Goal: Use online tool/utility: Utilize a website feature to perform a specific function

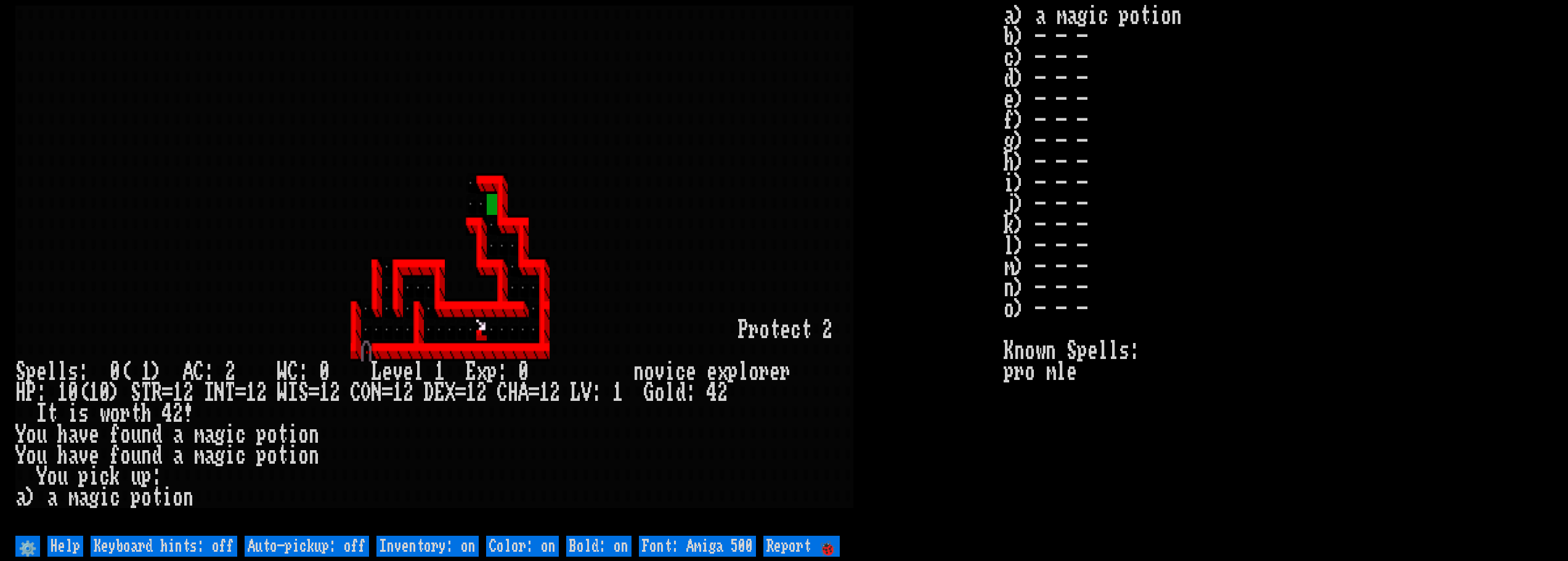
click at [316, 548] on off "Auto-pickup: off" at bounding box center [307, 546] width 124 height 21
type off "Auto-pickup: on"
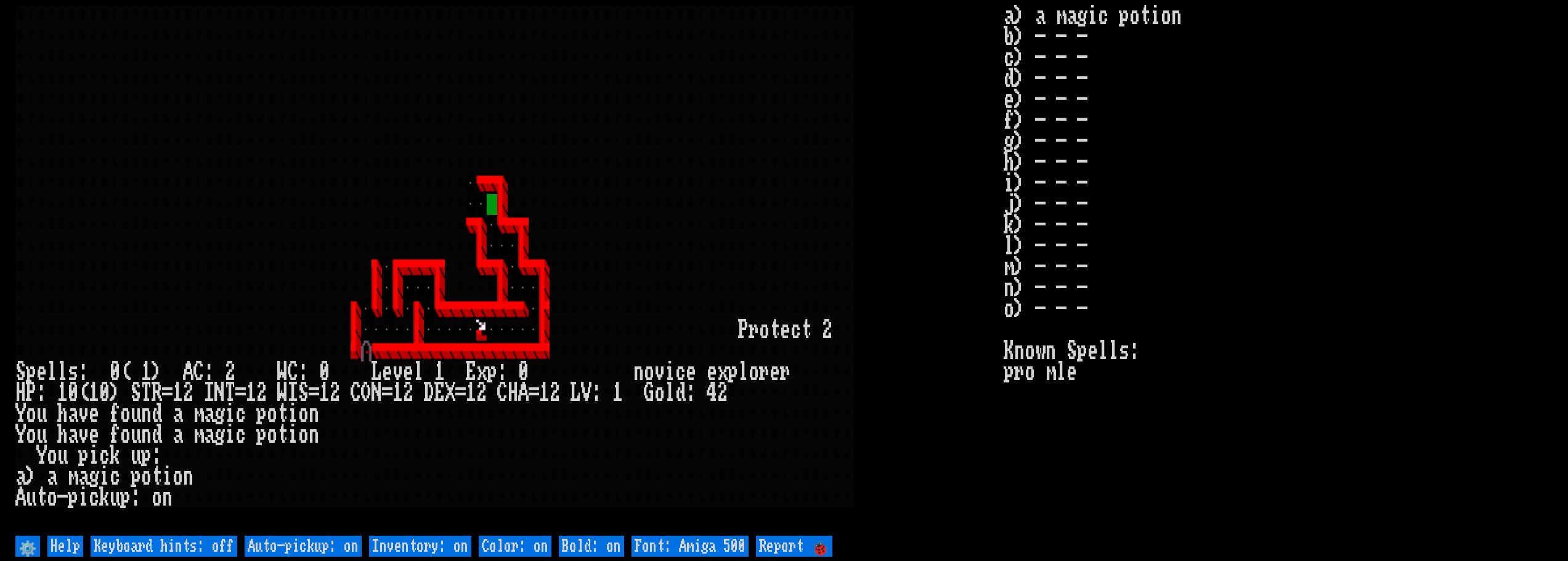
click at [192, 540] on off "Keyboard hints: off" at bounding box center [164, 546] width 147 height 21
type off "Keyboard hints: on"
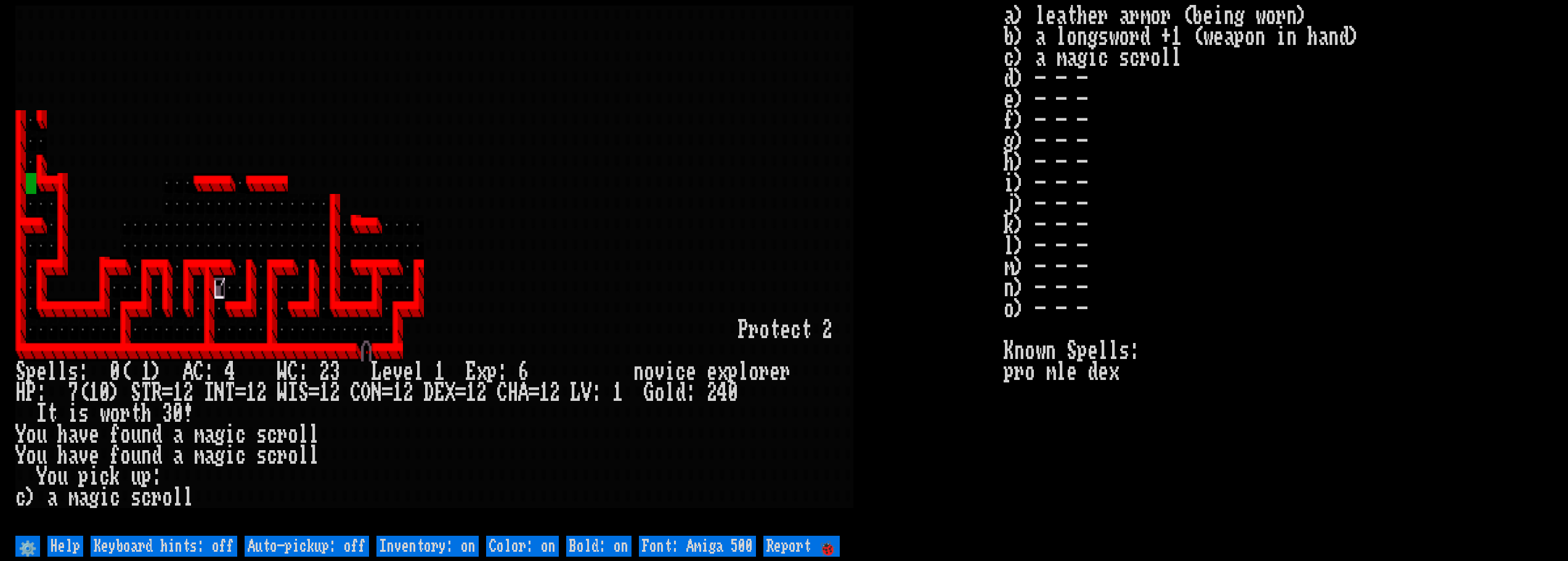
click at [342, 544] on off "Auto-pickup: off" at bounding box center [307, 546] width 124 height 21
type off "Auto-pickup: on"
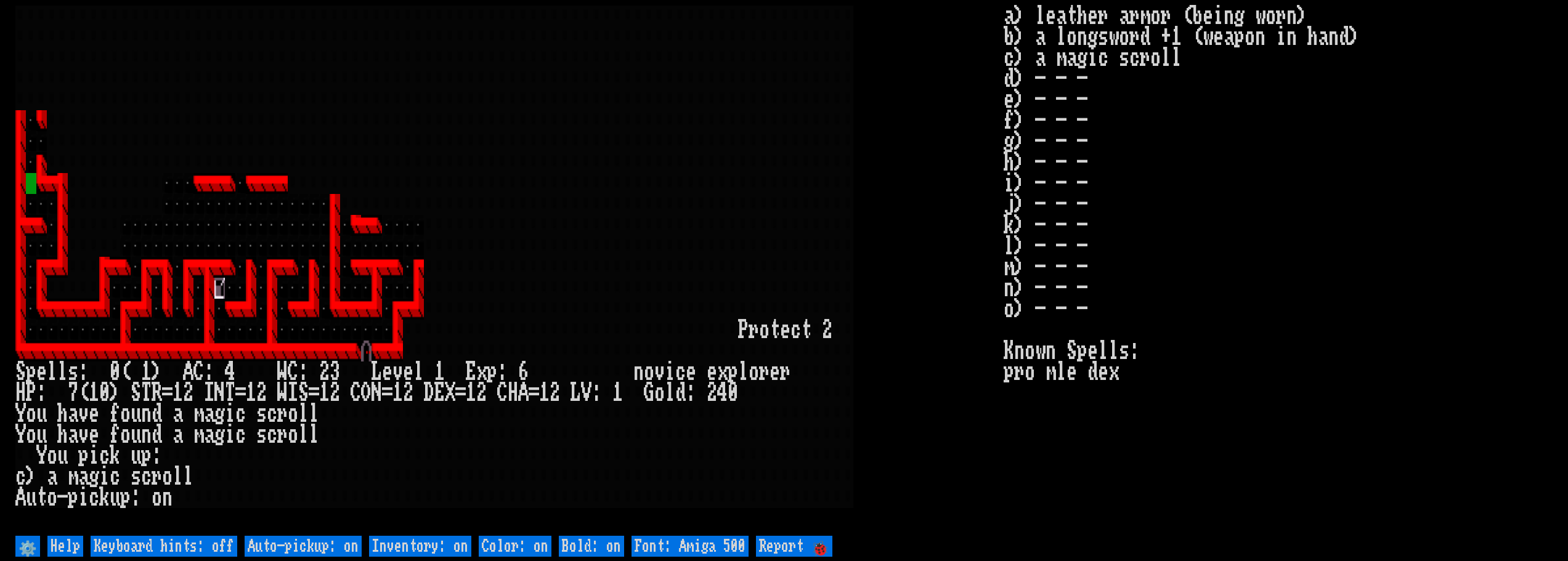
click at [199, 546] on off "Keyboard hints: off" at bounding box center [164, 546] width 147 height 21
type off "Keyboard hints: on"
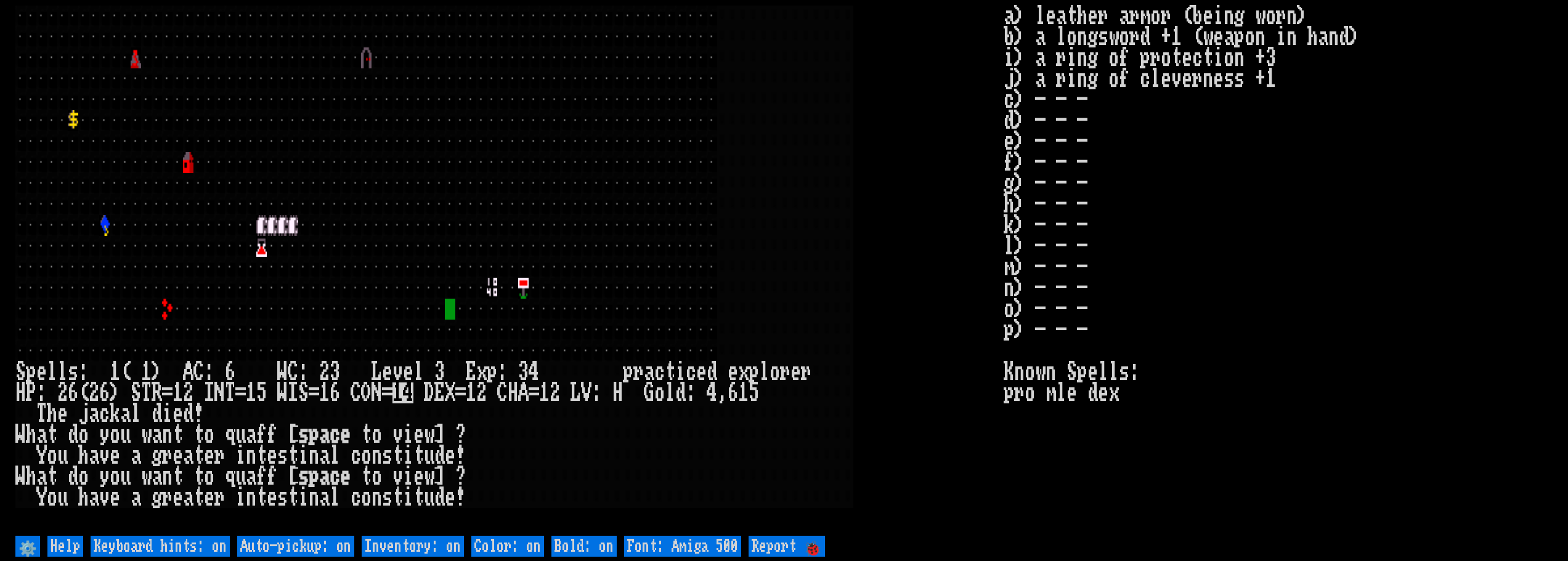
click at [293, 545] on off "Auto-pickup: on" at bounding box center [295, 546] width 117 height 21
type off "Auto-pickup: off"
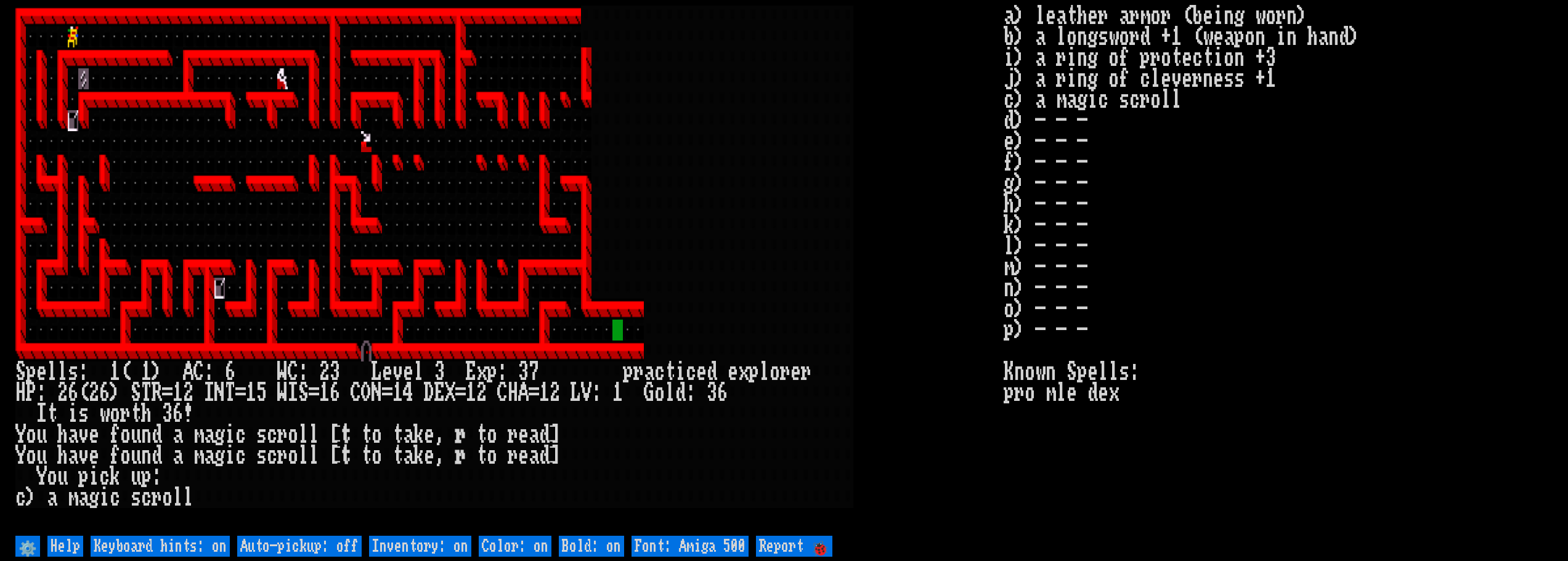
click at [294, 545] on off "Auto-pickup: off" at bounding box center [299, 546] width 124 height 21
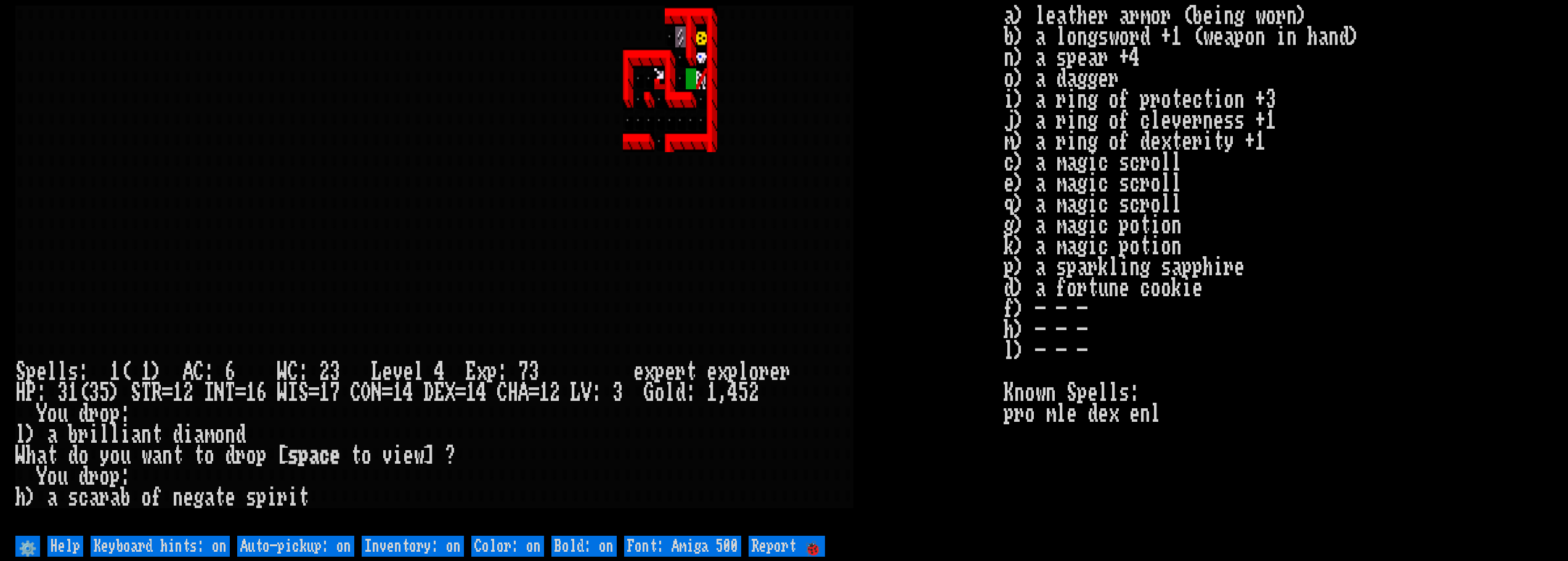
click at [323, 542] on off "Auto-pickup: on" at bounding box center [295, 546] width 117 height 21
type off "Auto-pickup: off"
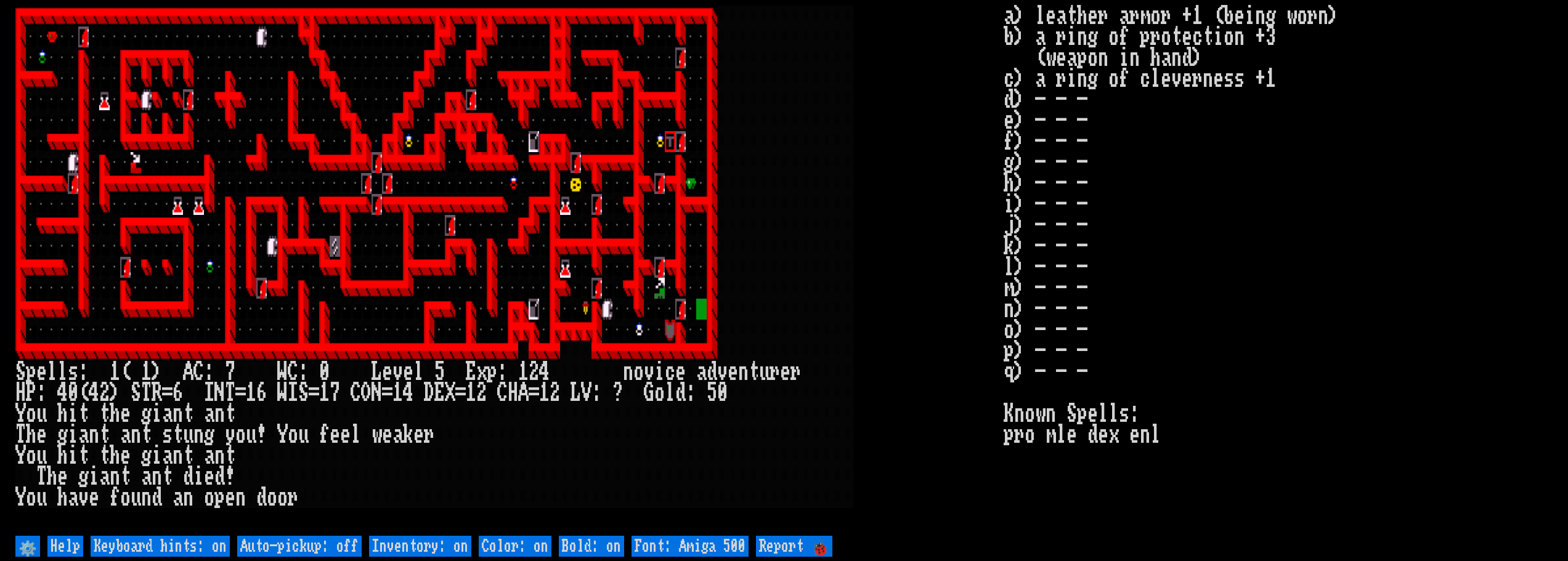
click at [321, 546] on off "Auto-pickup: off" at bounding box center [299, 546] width 124 height 21
type off "Auto-pickup: on"
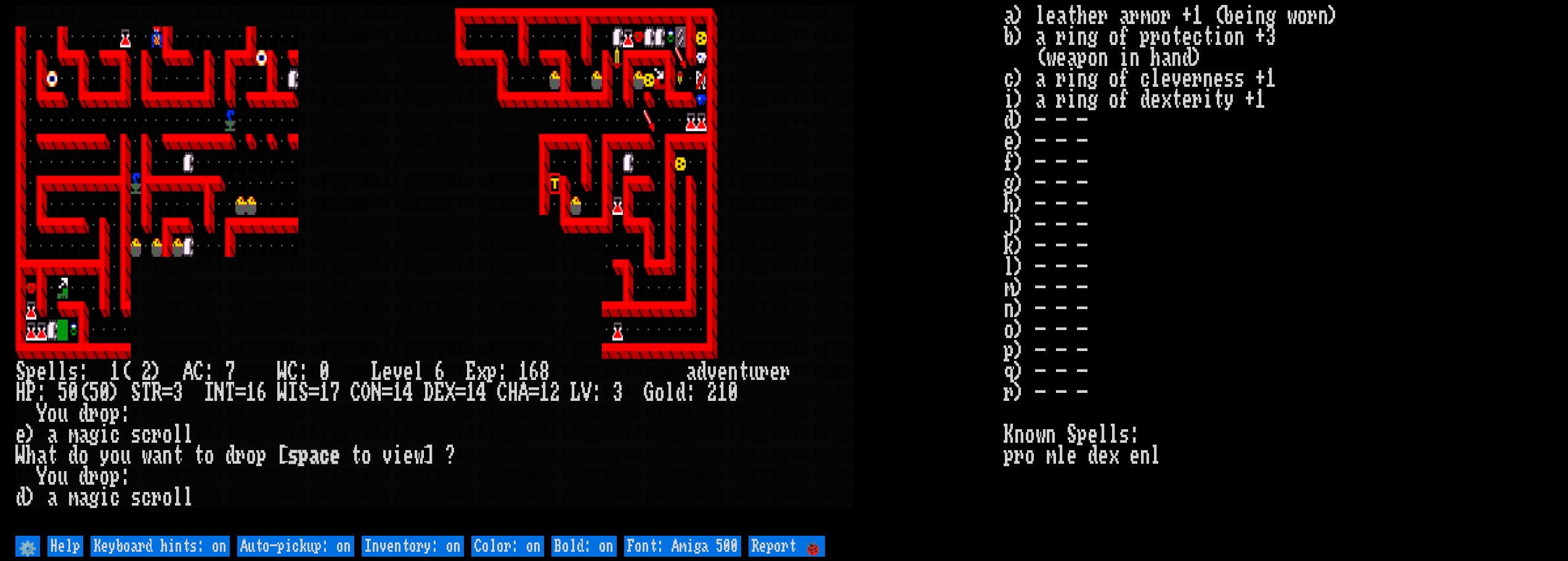
click at [353, 552] on off "Auto-pickup: on" at bounding box center [295, 546] width 117 height 21
type off "Auto-pickup: off"
